Goal: Browse casually

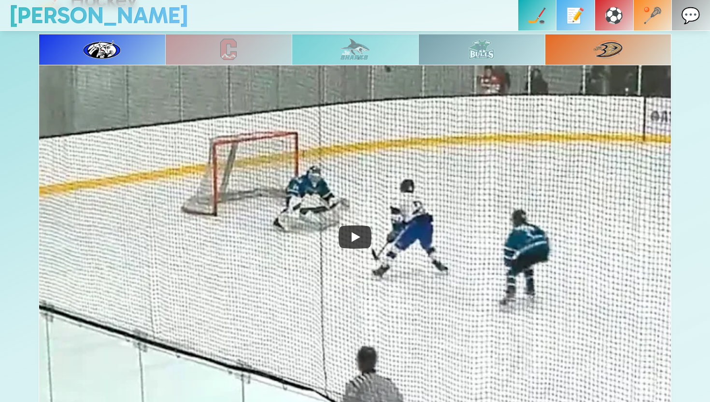
scroll to position [445, 0]
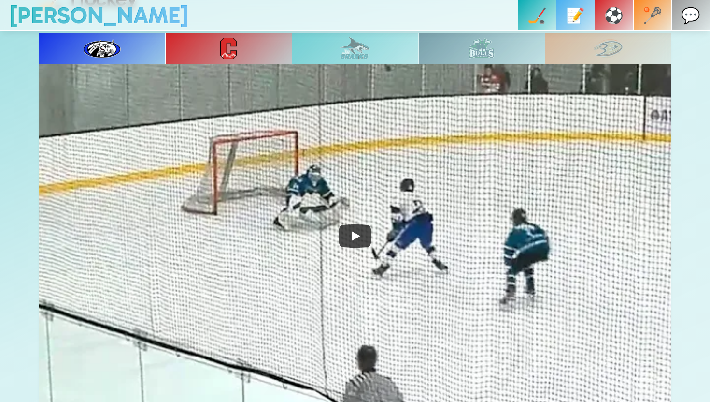
click at [355, 46] on img at bounding box center [355, 48] width 30 height 23
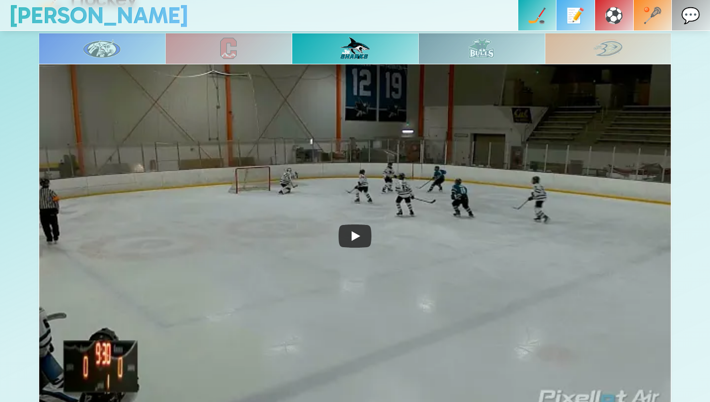
click at [504, 41] on div at bounding box center [481, 48] width 127 height 31
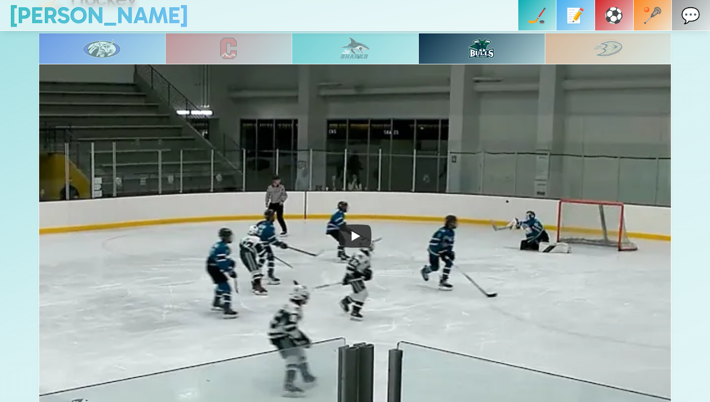
click at [231, 40] on img at bounding box center [228, 48] width 16 height 21
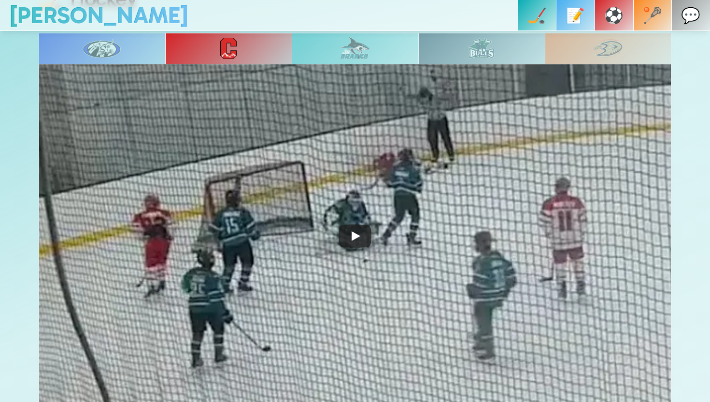
click at [131, 54] on div at bounding box center [102, 48] width 127 height 31
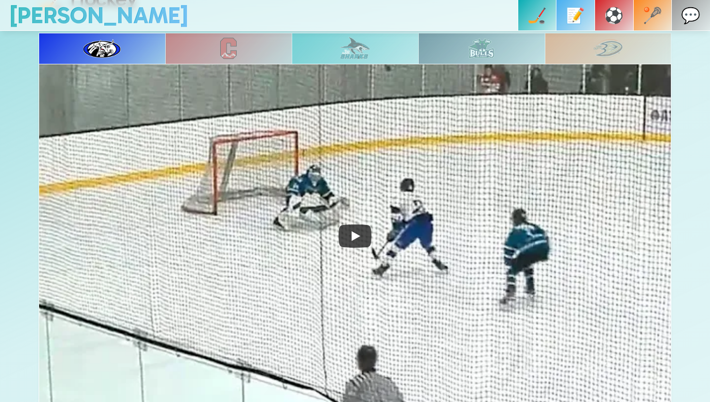
click at [216, 53] on div at bounding box center [228, 48] width 127 height 31
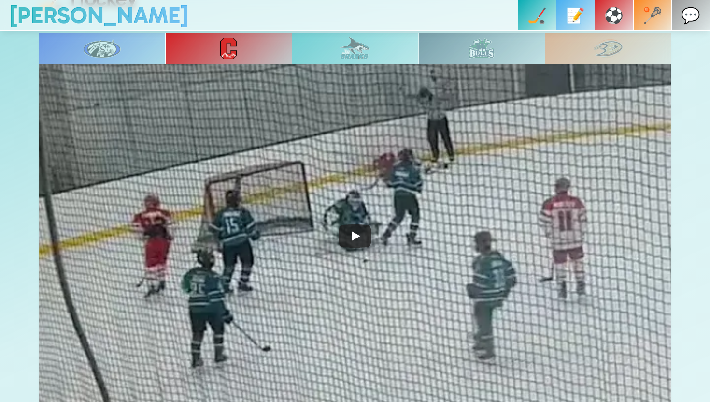
click at [371, 50] on div at bounding box center [355, 48] width 127 height 31
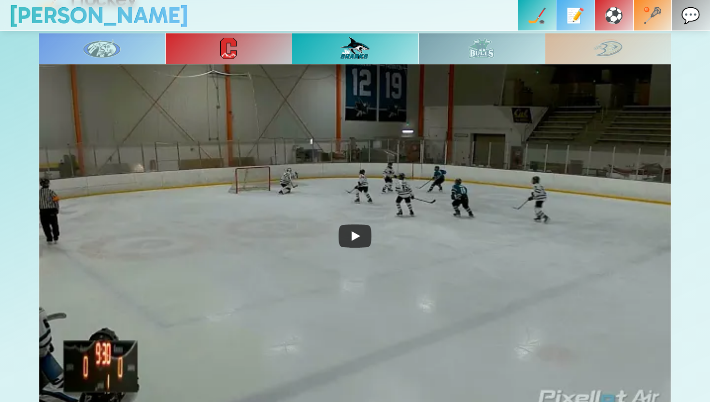
click at [467, 36] on div at bounding box center [481, 48] width 127 height 31
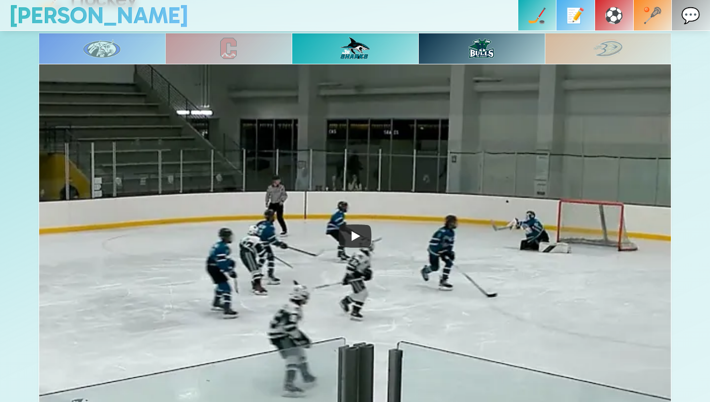
click at [587, 53] on div at bounding box center [608, 48] width 127 height 31
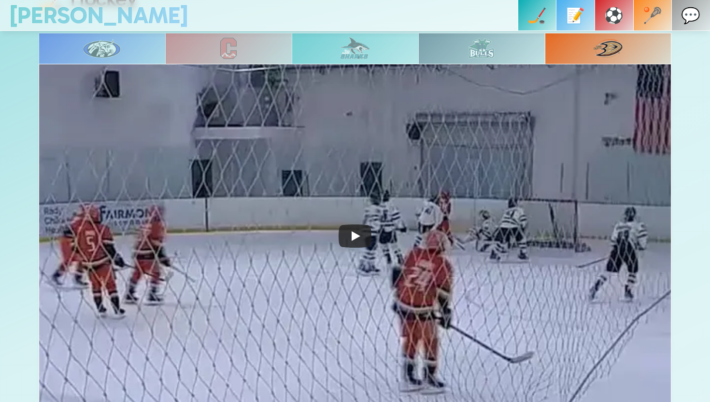
click at [75, 40] on div at bounding box center [102, 48] width 127 height 31
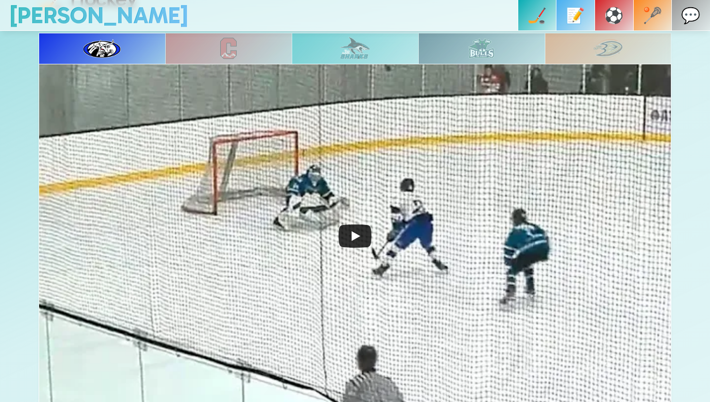
click at [362, 232] on icon "Play" at bounding box center [355, 235] width 33 height 23
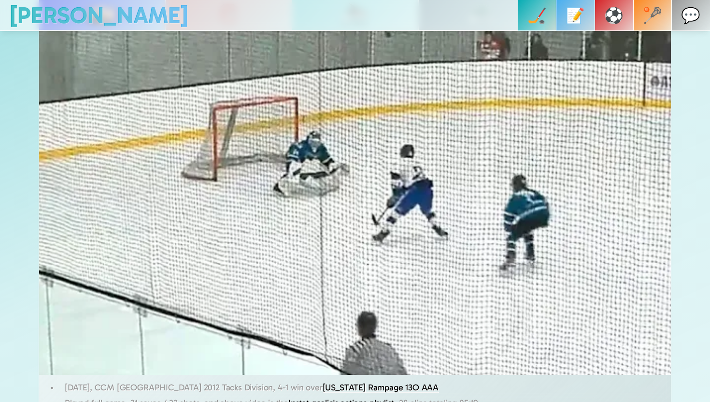
scroll to position [480, 0]
